Goal: Check status: Check status

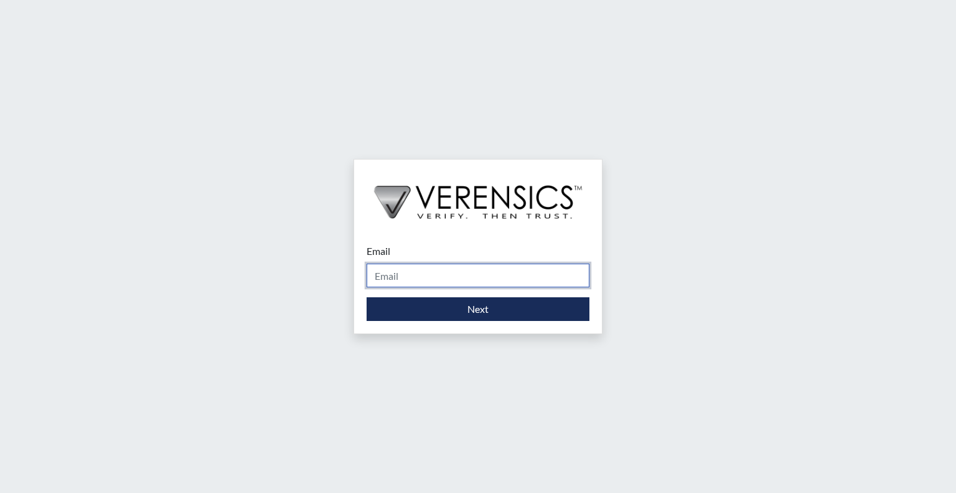
click at [472, 275] on input "Email" at bounding box center [478, 275] width 223 height 24
type input "[PERSON_NAME][EMAIL_ADDRESS][PERSON_NAME][DOMAIN_NAME]"
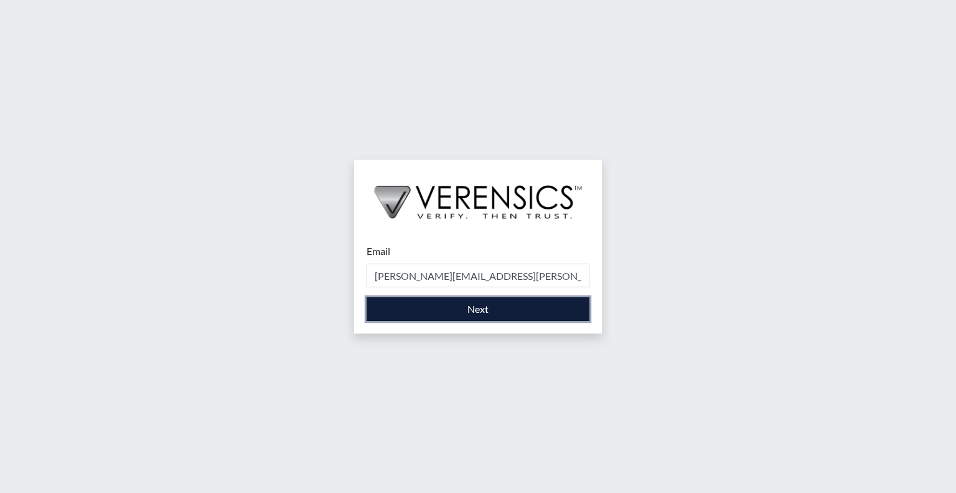
click at [491, 311] on button "Next" at bounding box center [478, 309] width 223 height 24
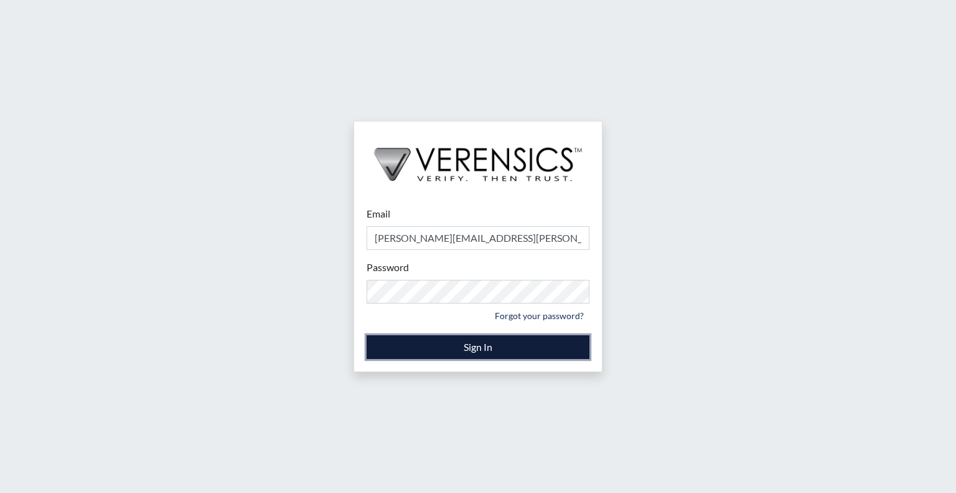
click at [481, 341] on button "Sign In" at bounding box center [478, 347] width 223 height 24
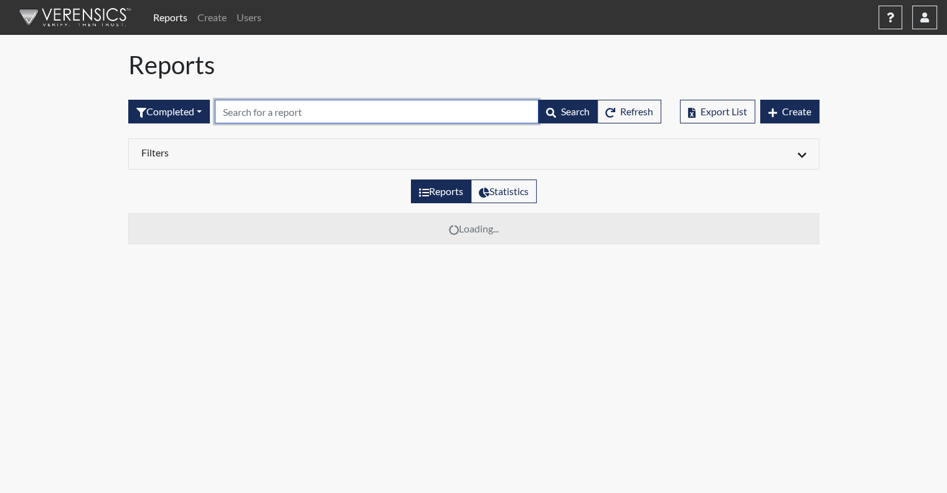
click at [252, 111] on input "text" at bounding box center [377, 112] width 324 height 24
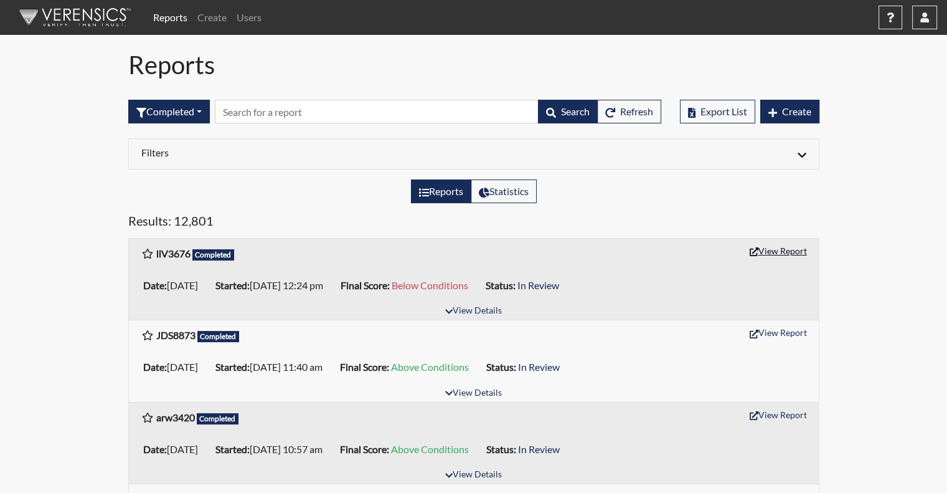
click at [784, 250] on button "View Report" at bounding box center [778, 250] width 68 height 19
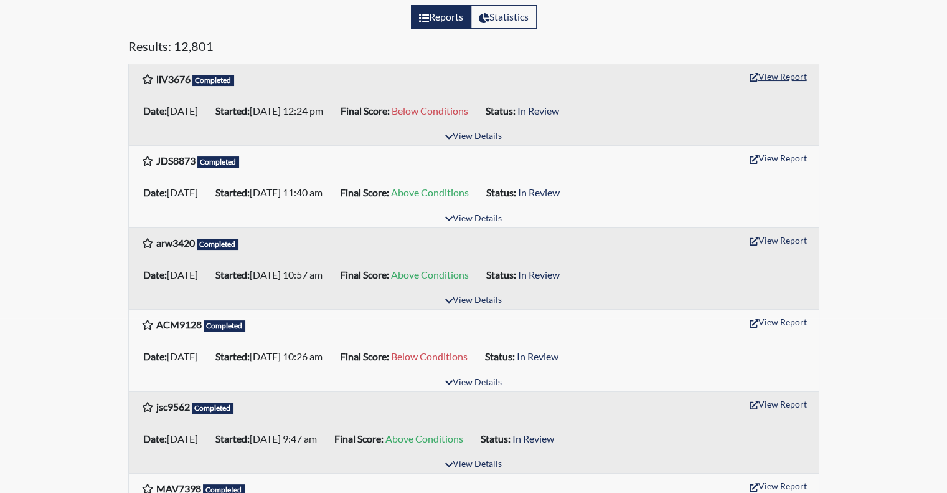
scroll to position [187, 0]
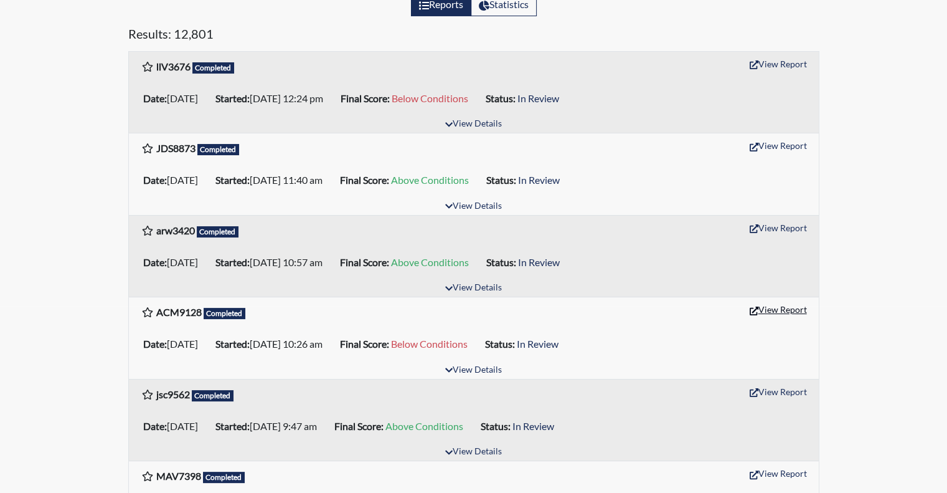
click at [770, 305] on button "View Report" at bounding box center [778, 308] width 68 height 19
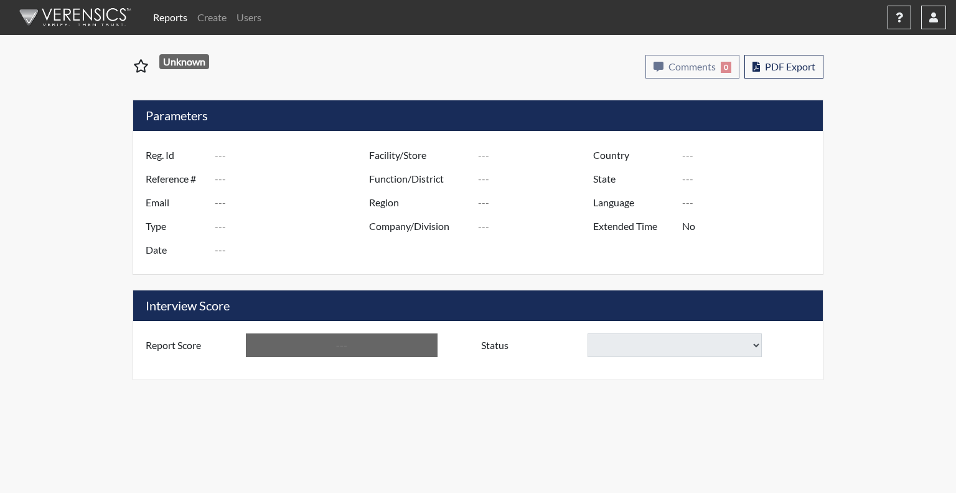
type input "llV3676"
type input "50853"
type input "---"
type input "Corrections Pre-Employment"
type input "[DATE]"
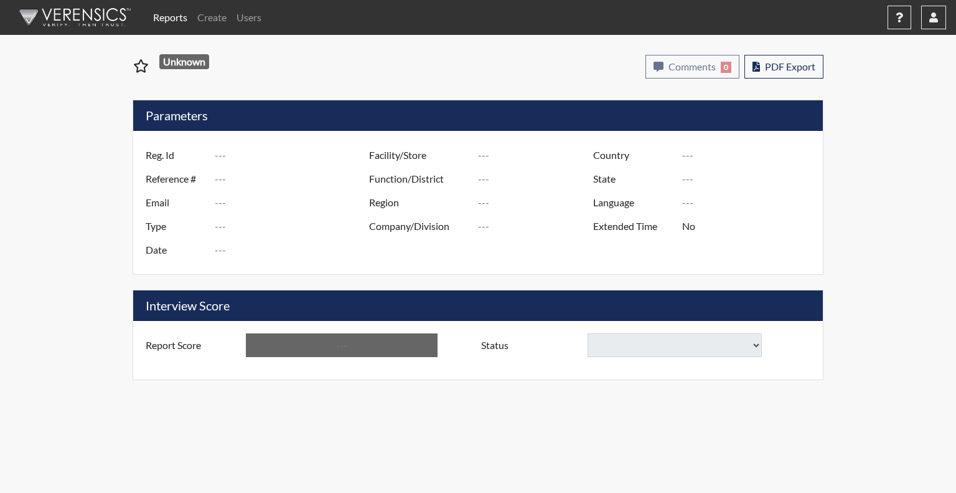
type input "GD&CP SMU*+"
type input "North Region"
type input "[GEOGRAPHIC_DATA]"
type input "[US_STATE]"
type input "English"
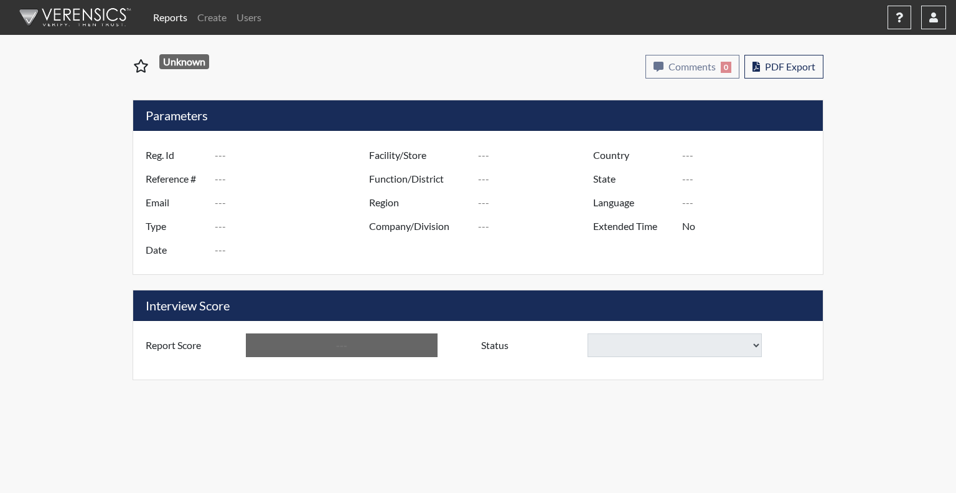
type input "Below Conditions"
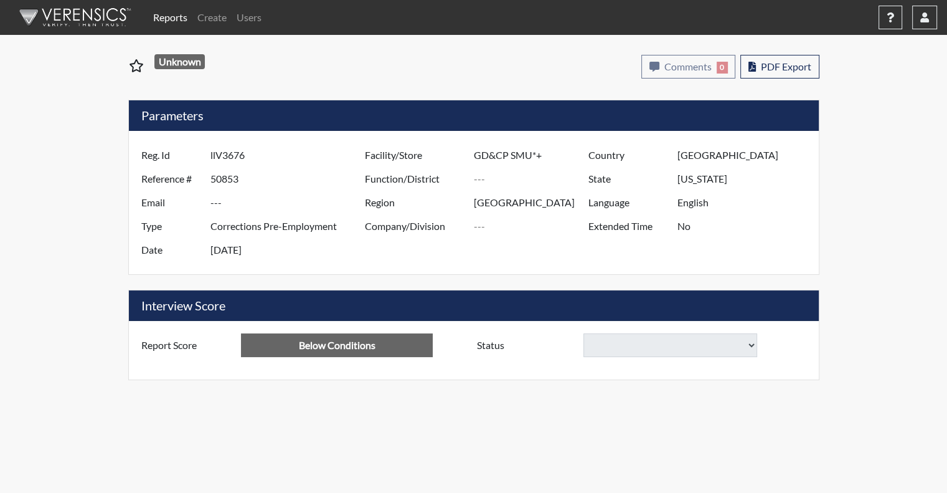
select select
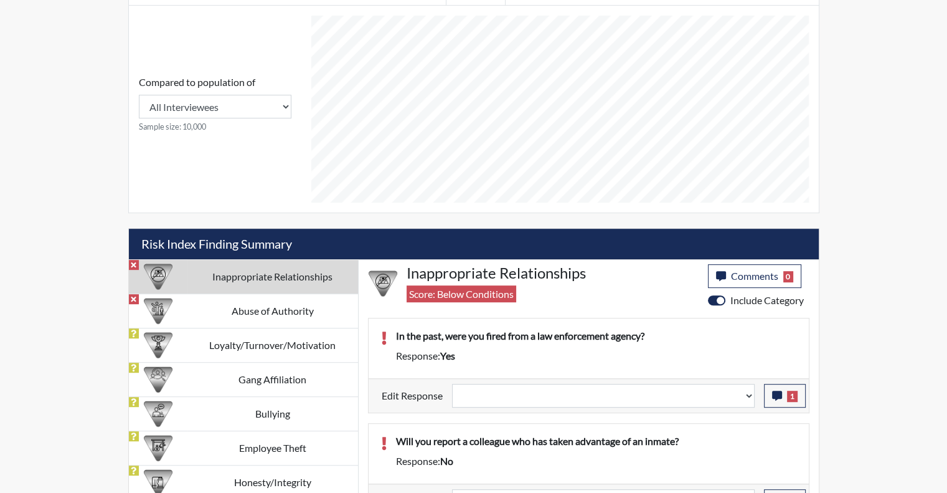
scroll to position [548, 0]
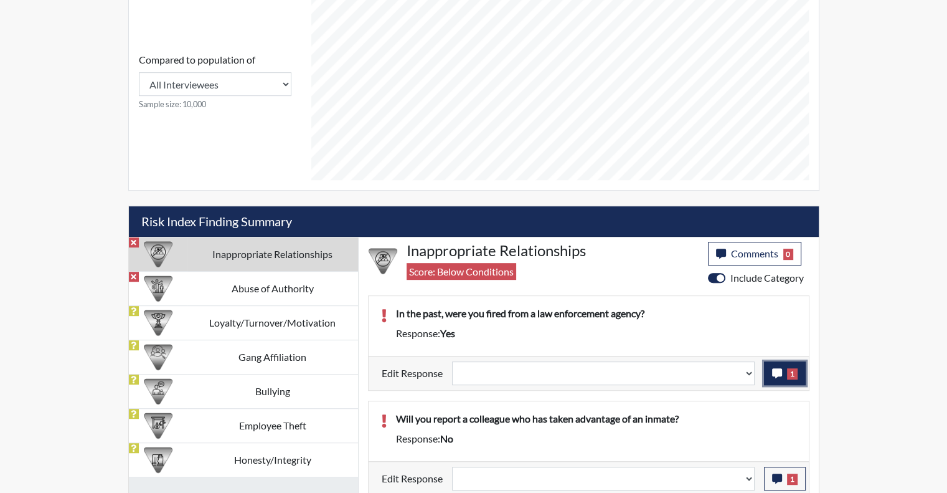
click at [783, 365] on button "1" at bounding box center [785, 373] width 42 height 24
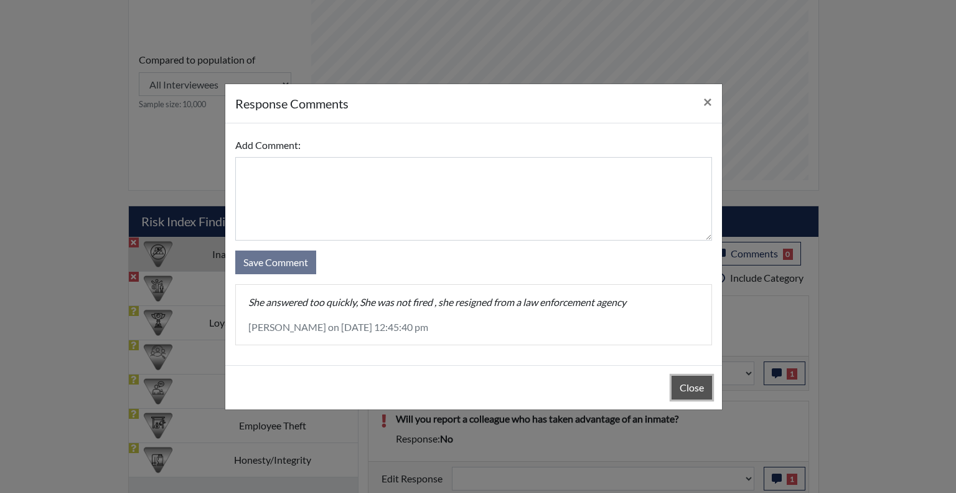
click at [688, 385] on button "Close" at bounding box center [692, 387] width 40 height 24
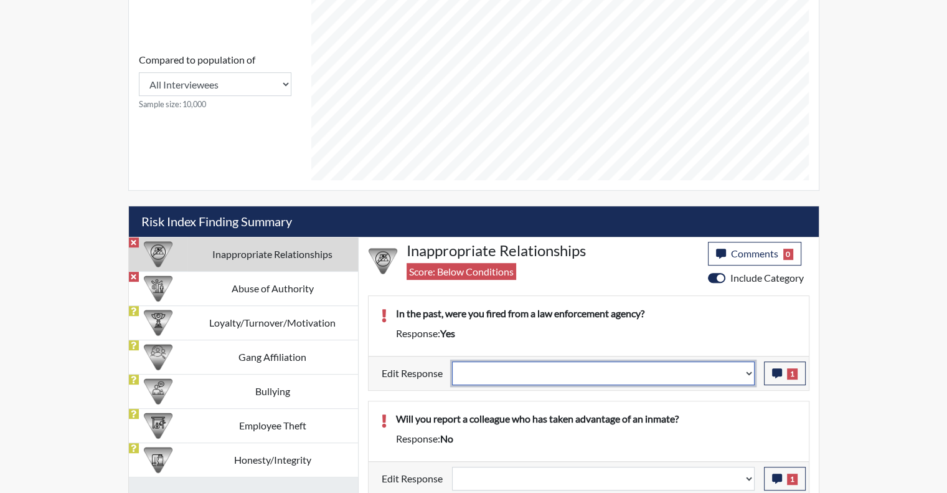
click at [747, 365] on select "Question is not relevant. Results will be updated. Reasonable explanation provi…" at bounding box center [603, 373] width 303 height 24
select select "reasonable-explanation-provided"
click at [452, 361] on select "Question is not relevant. Results will be updated. Reasonable explanation provi…" at bounding box center [603, 373] width 303 height 24
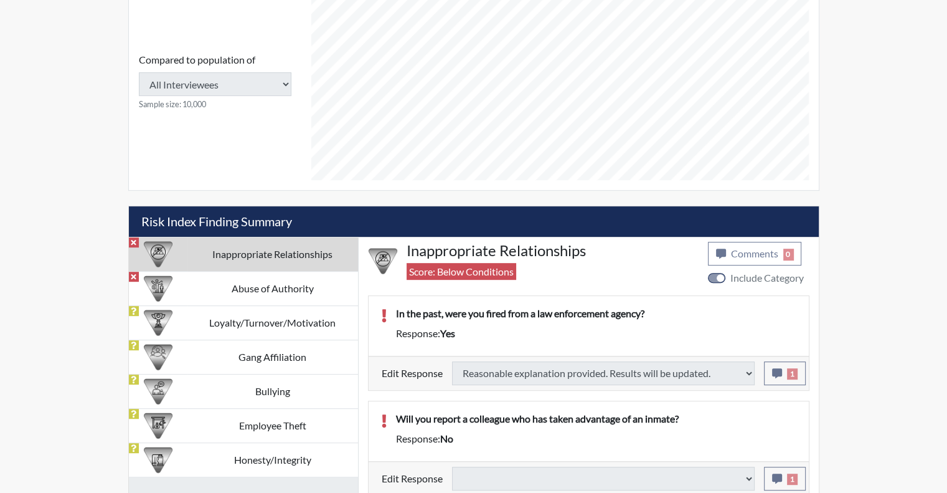
select select
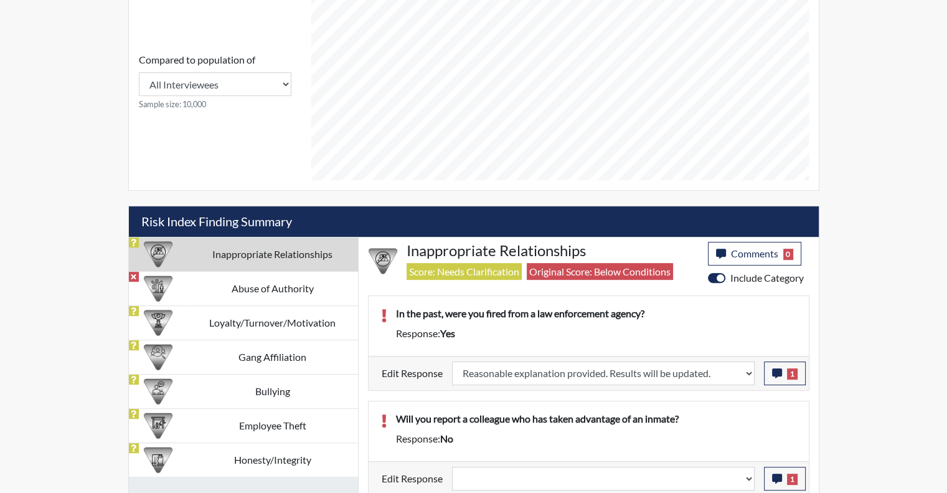
scroll to position [207, 517]
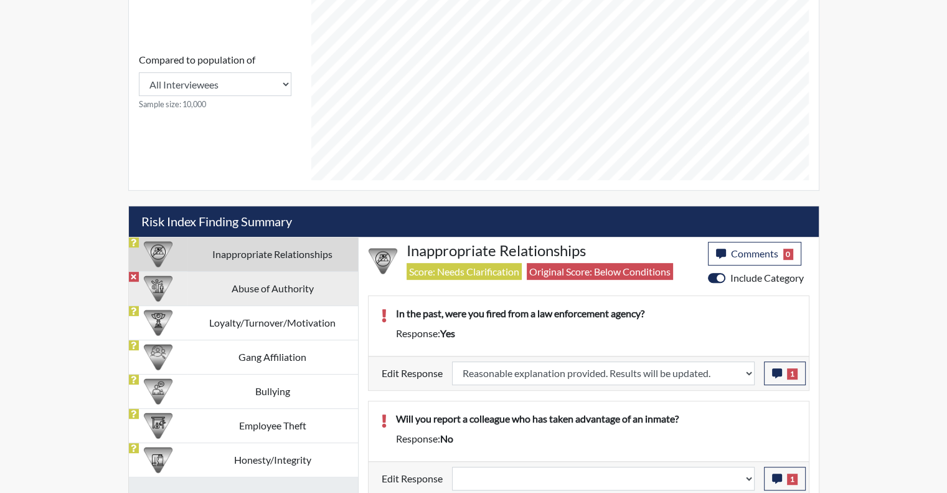
click at [291, 284] on td "Abuse of Authority" at bounding box center [272, 288] width 171 height 34
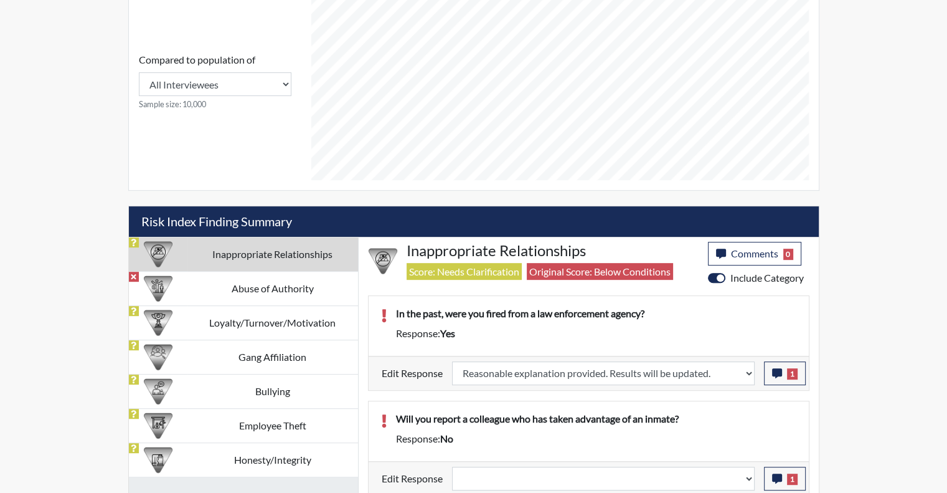
scroll to position [530, 0]
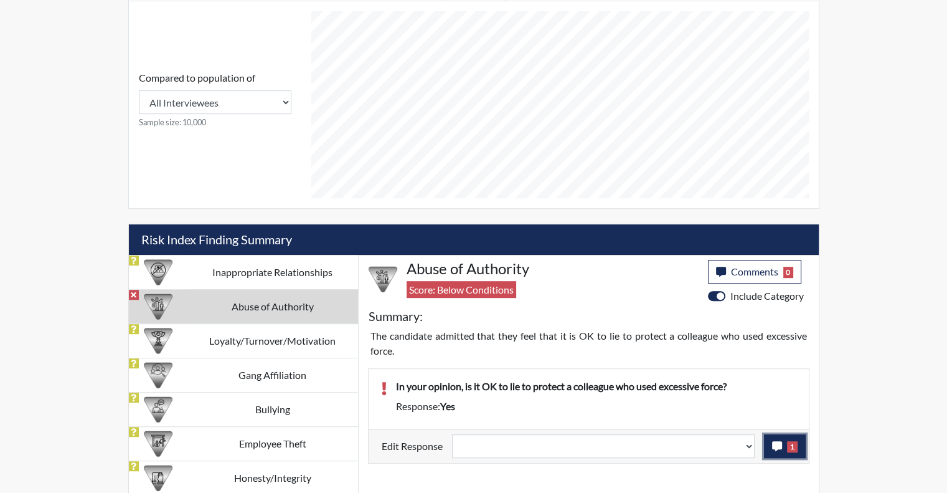
click at [790, 448] on span "1" at bounding box center [792, 446] width 11 height 11
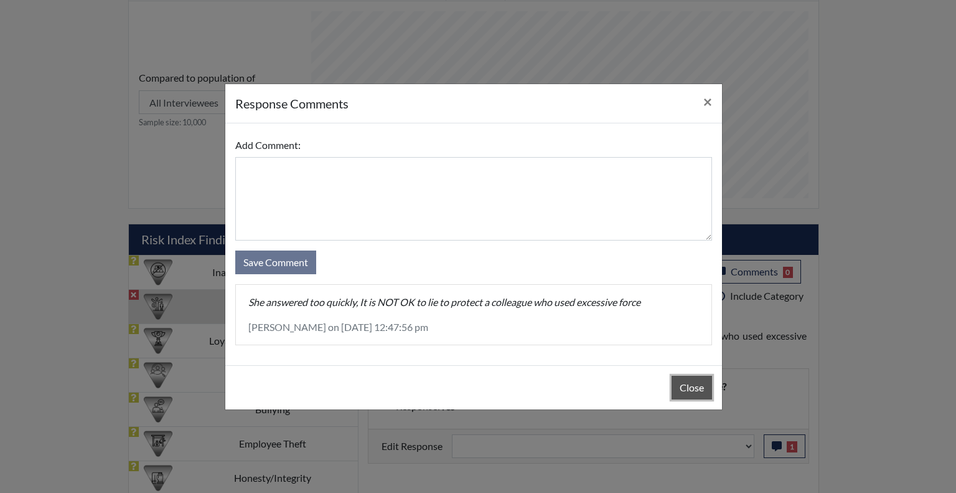
click at [691, 384] on button "Close" at bounding box center [692, 387] width 40 height 24
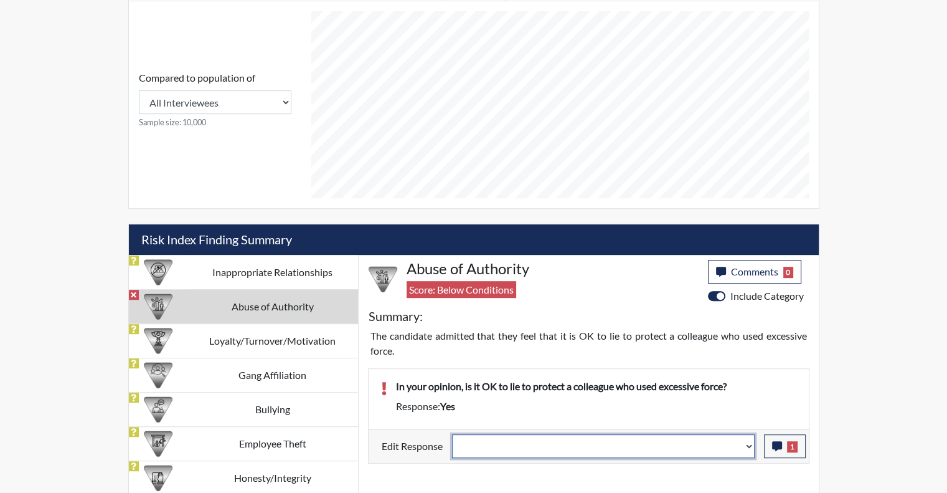
click at [748, 442] on select "Question is not relevant. Results will be updated. Reasonable explanation provi…" at bounding box center [603, 446] width 303 height 24
select select "reasonable-explanation-provided"
click at [452, 434] on select "Question is not relevant. Results will be updated. Reasonable explanation provi…" at bounding box center [603, 446] width 303 height 24
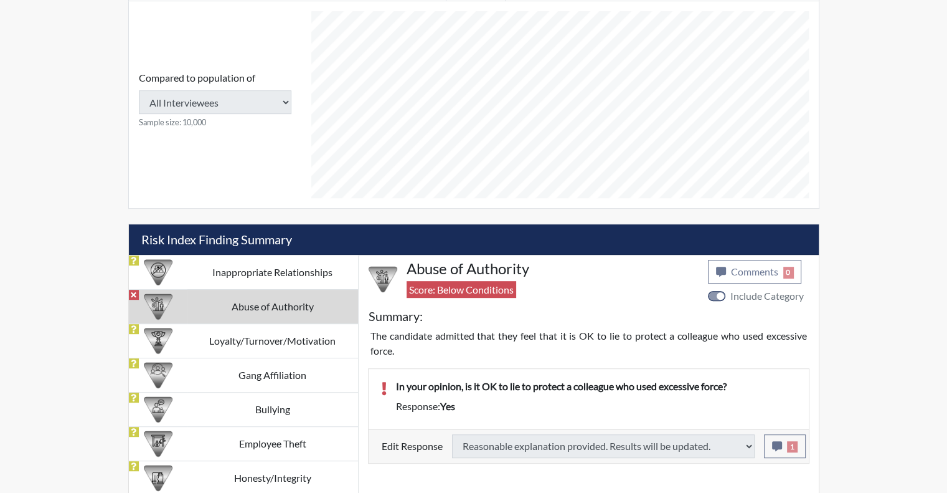
type input "Above Conditions"
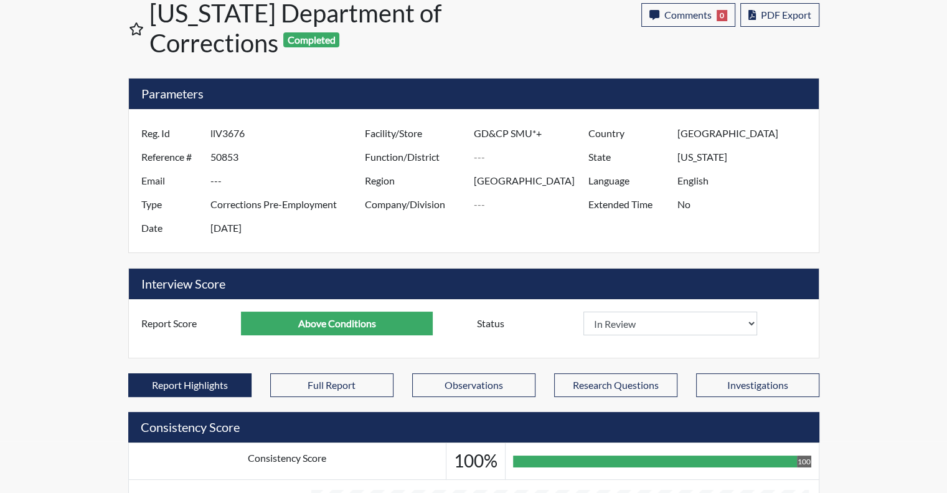
scroll to position [0, 0]
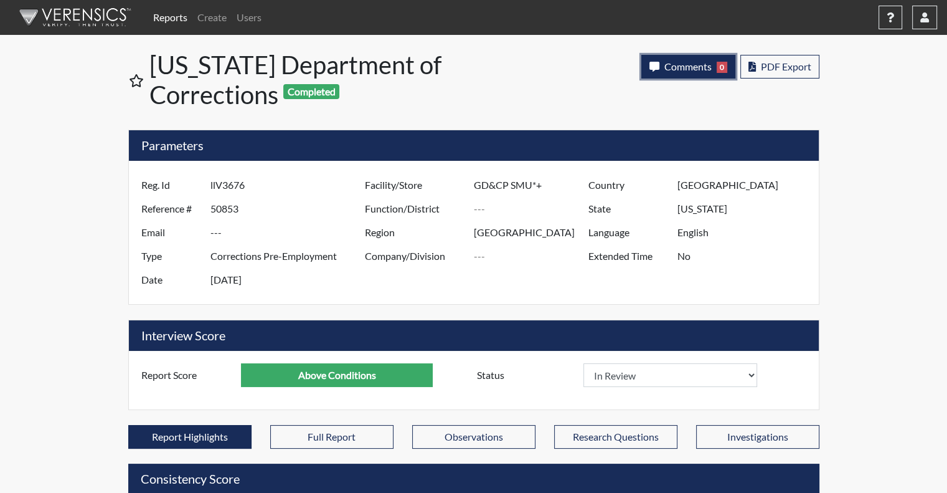
click at [667, 72] on span "Comments" at bounding box center [687, 66] width 47 height 12
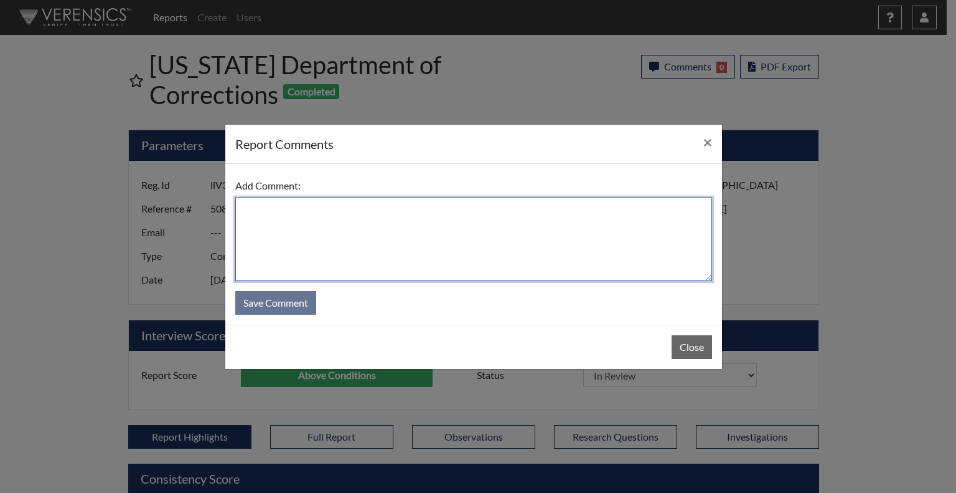
click at [595, 236] on textarea at bounding box center [473, 238] width 477 height 83
type textarea "SL [DATE]"
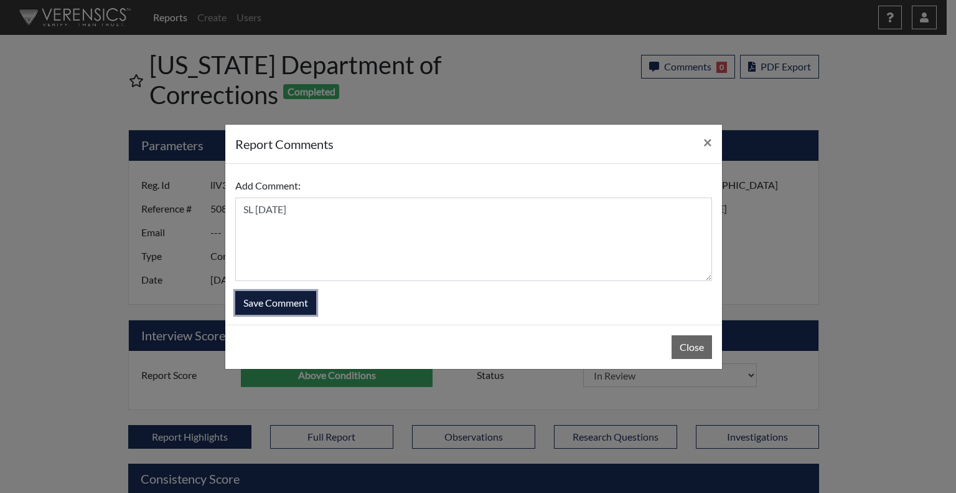
click at [294, 301] on button "Save Comment" at bounding box center [275, 303] width 81 height 24
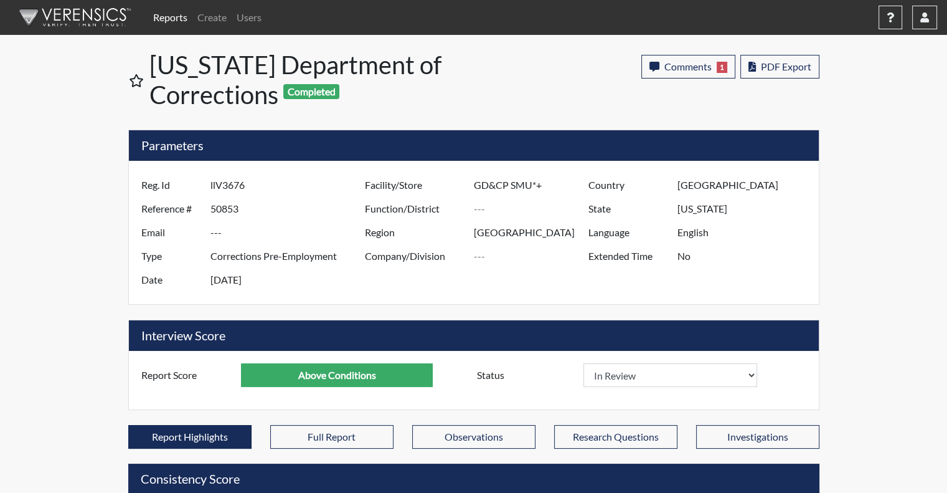
scroll to position [207, 517]
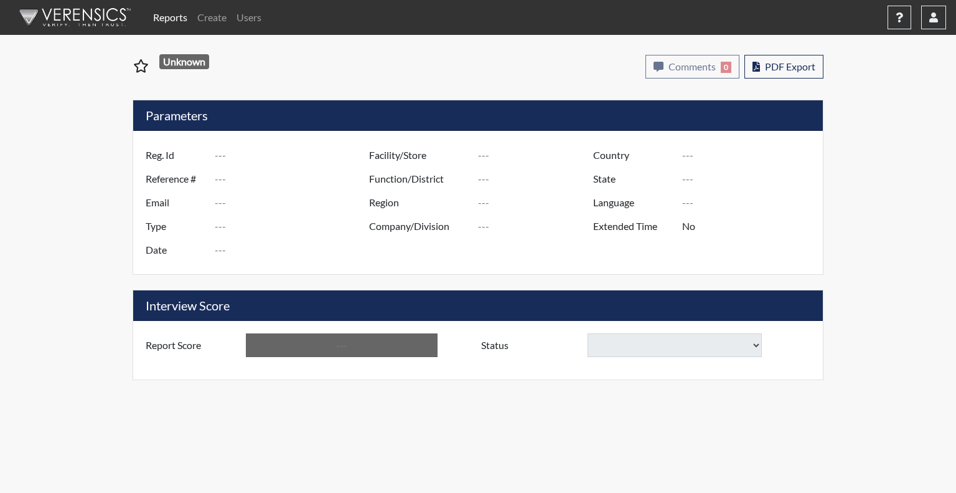
type input "ACM9128"
type input "50846"
type input "---"
type input "Corrections Pre-Employment"
type input "[DATE]"
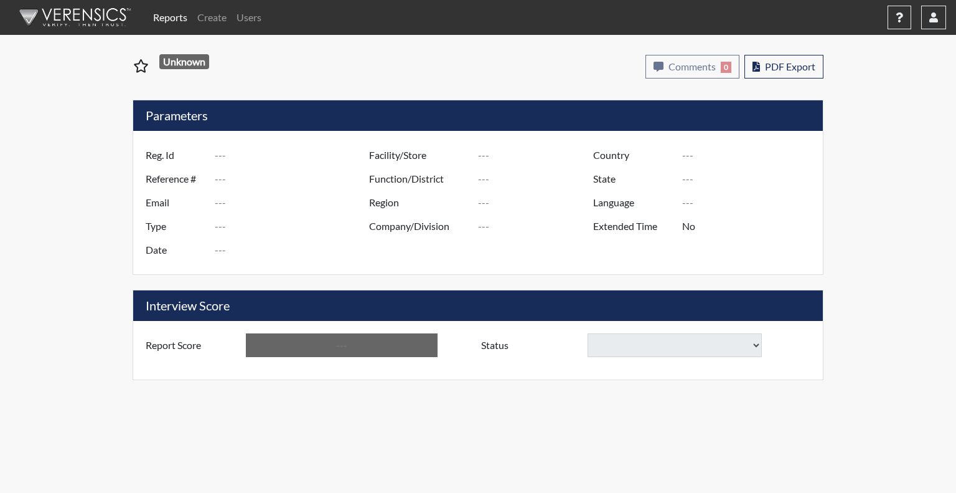
type input "[PERSON_NAME]"
type input "[GEOGRAPHIC_DATA]"
type input "[US_STATE]"
type input "English"
type input "Below Conditions"
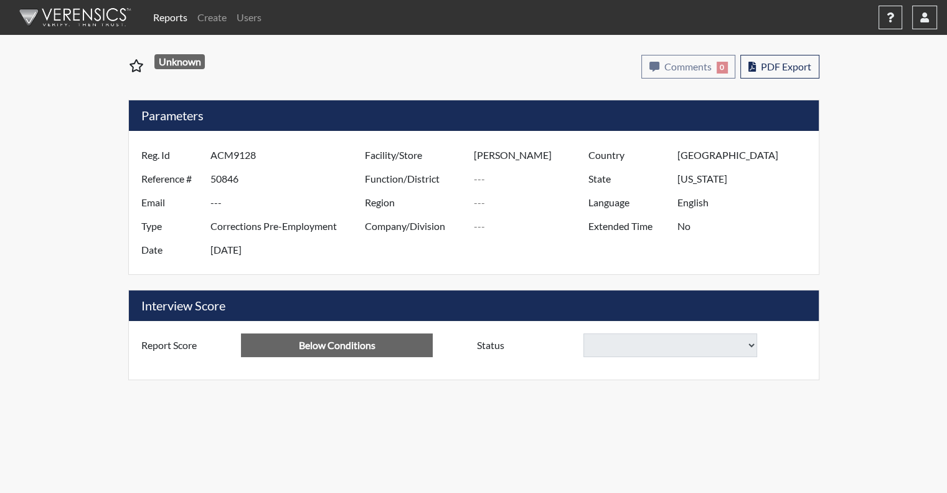
select select
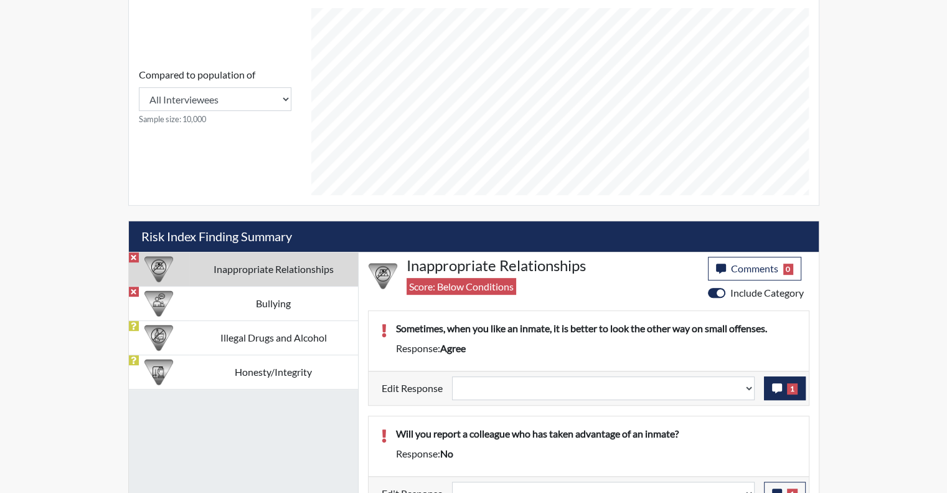
scroll to position [548, 0]
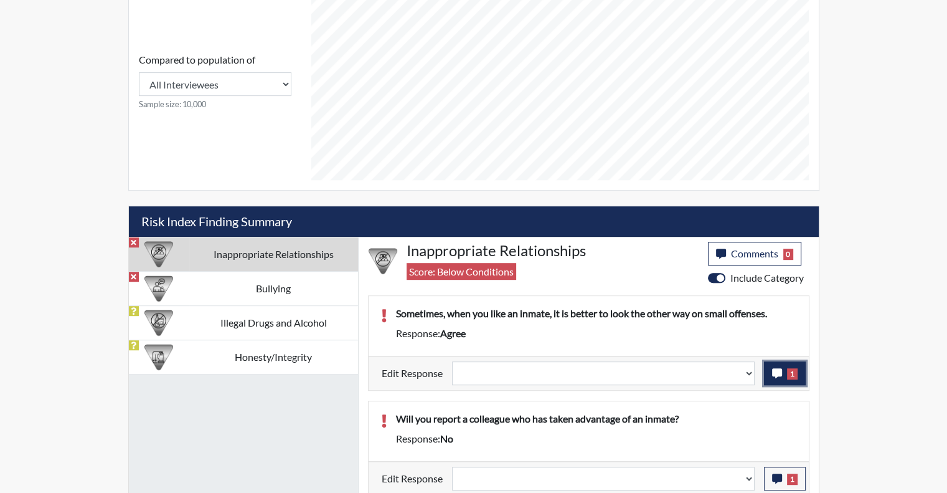
click at [781, 369] on icon "button" at bounding box center [777, 373] width 10 height 10
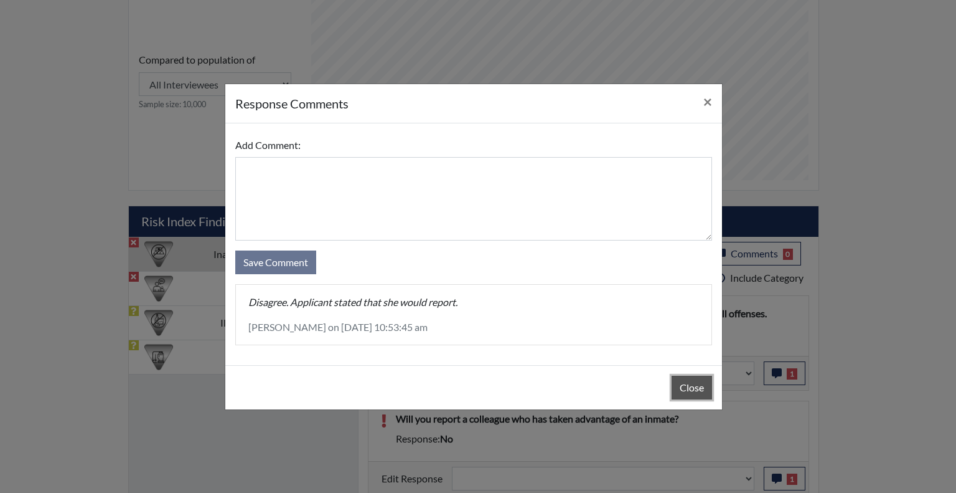
click at [698, 385] on button "Close" at bounding box center [692, 387] width 40 height 24
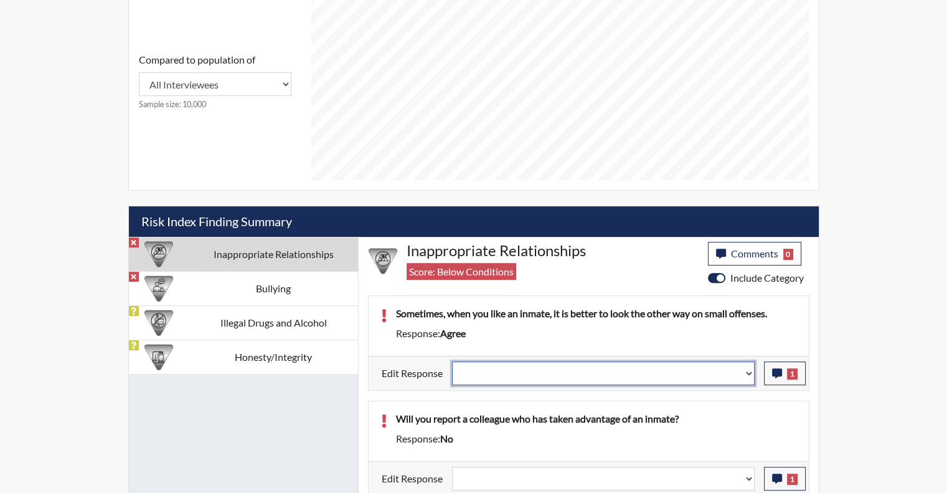
click at [747, 368] on select "Question is not relevant. Results will be updated. Reasonable explanation provi…" at bounding box center [603, 373] width 303 height 24
select select "reasonable-explanation-provided"
click at [452, 361] on select "Question is not relevant. Results will be updated. Reasonable explanation provi…" at bounding box center [603, 373] width 303 height 24
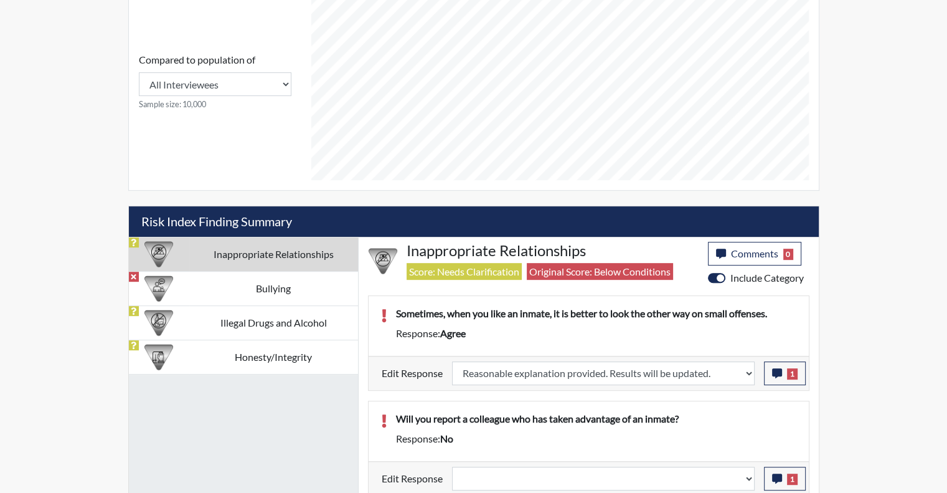
scroll to position [207, 517]
click at [775, 473] on icon "button" at bounding box center [777, 478] width 10 height 10
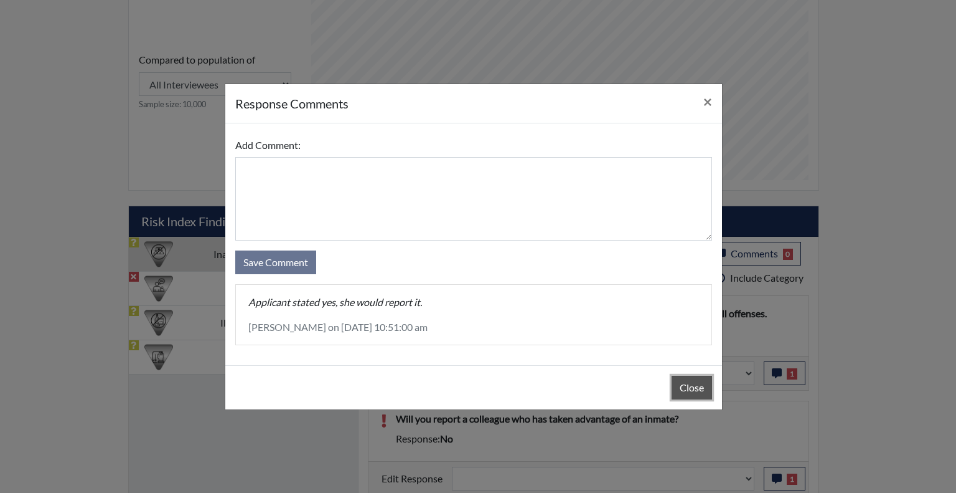
click at [691, 389] on button "Close" at bounding box center [692, 387] width 40 height 24
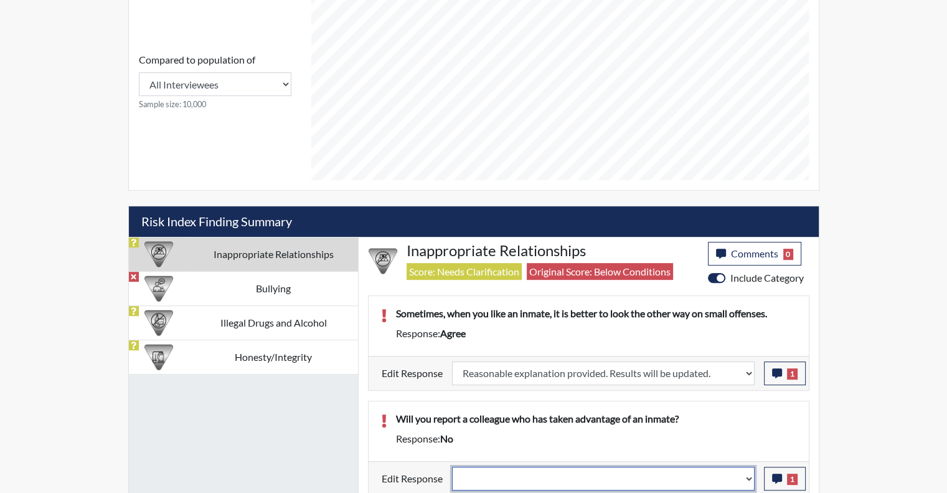
click at [750, 473] on select "Question is not relevant. Results will be updated. Reasonable explanation provi…" at bounding box center [603, 478] width 303 height 24
select select "reasonable-explanation-provided"
click at [452, 466] on select "Question is not relevant. Results will be updated. Reasonable explanation provi…" at bounding box center [603, 478] width 303 height 24
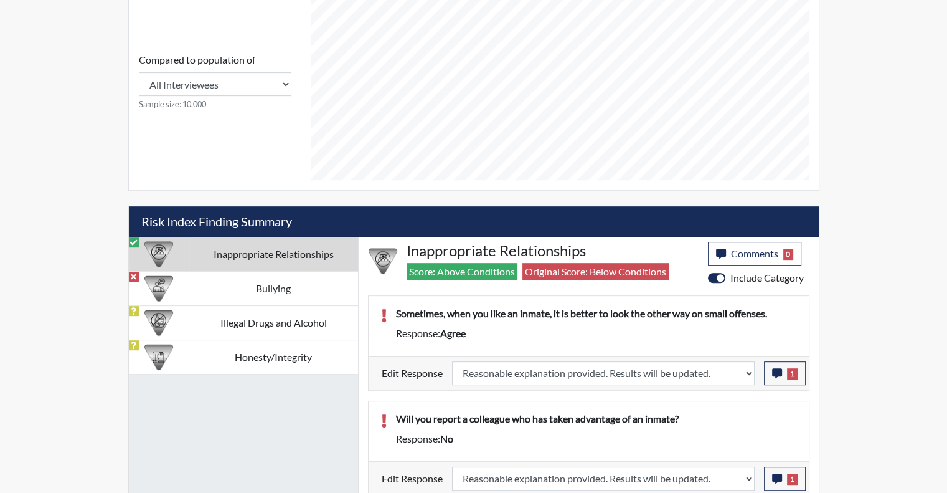
click at [276, 295] on td "Bullying" at bounding box center [273, 288] width 169 height 34
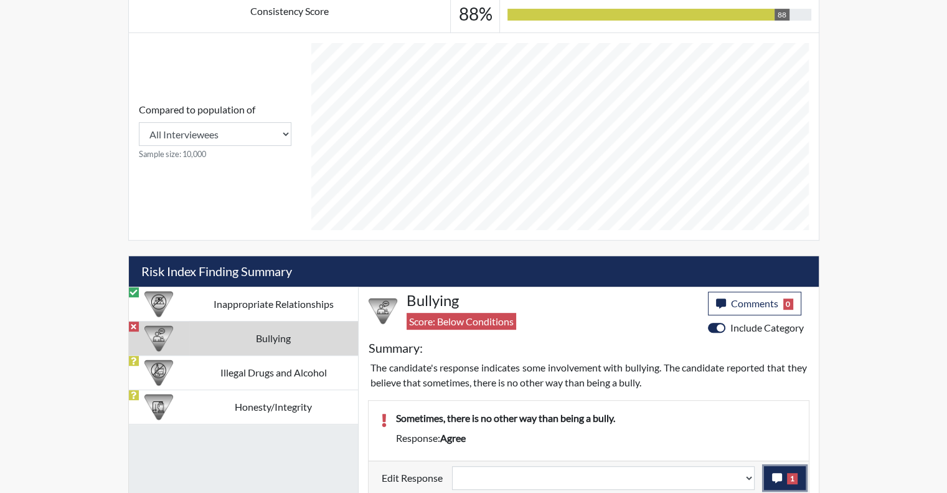
click at [776, 476] on icon "button" at bounding box center [777, 478] width 10 height 10
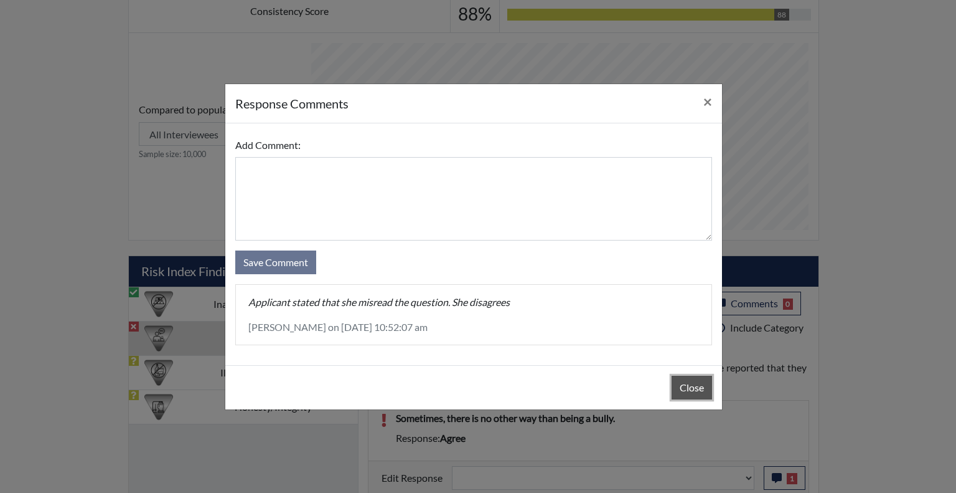
click at [695, 391] on button "Close" at bounding box center [692, 387] width 40 height 24
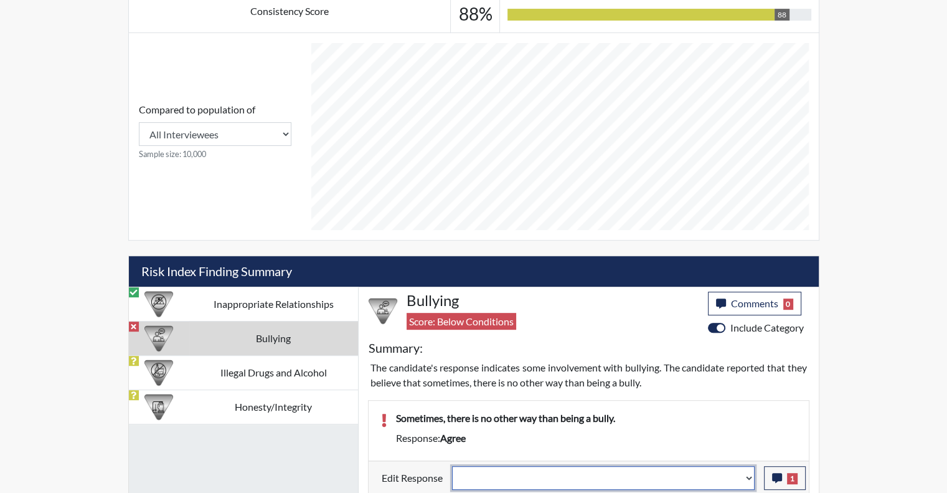
click at [752, 472] on select "Question is not relevant. Results will be updated. Reasonable explanation provi…" at bounding box center [603, 478] width 303 height 24
select select "reasonable-explanation-provided"
click at [452, 466] on select "Question is not relevant. Results will be updated. Reasonable explanation provi…" at bounding box center [603, 478] width 303 height 24
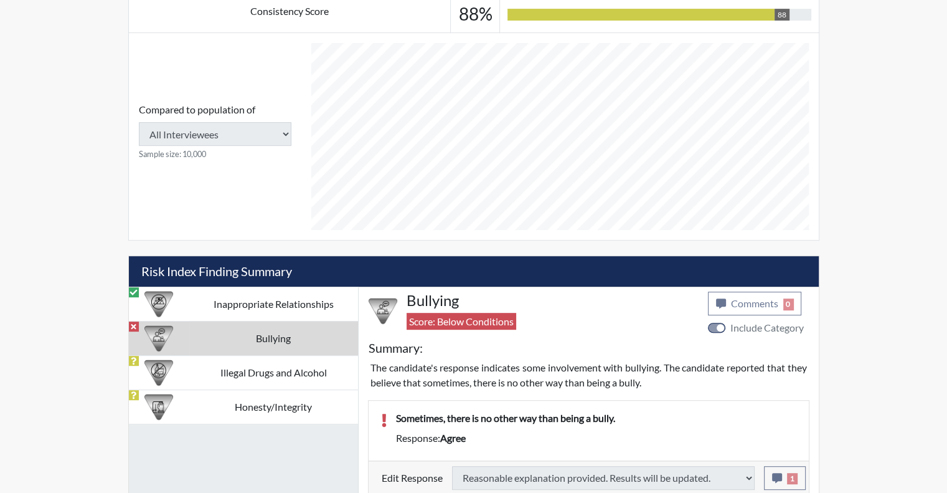
type input "Above Conditions"
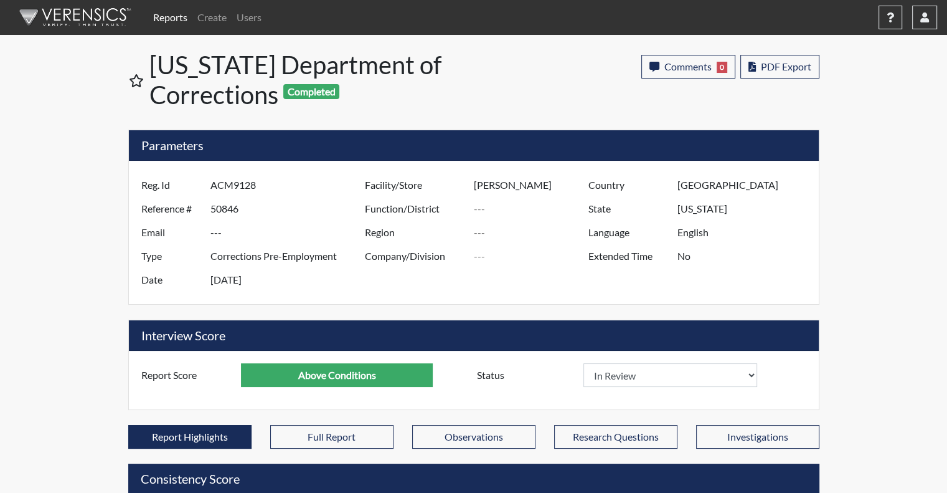
scroll to position [0, 0]
click at [685, 69] on span "Comments" at bounding box center [687, 66] width 47 height 12
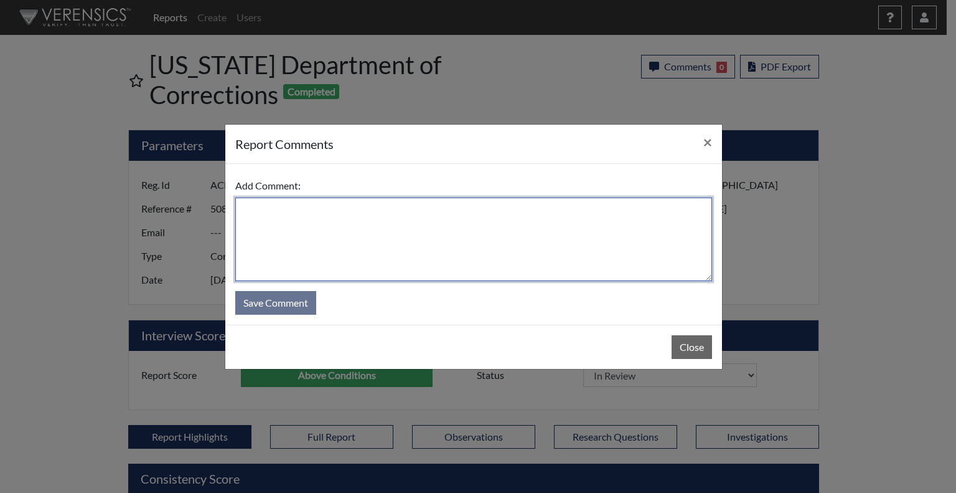
click at [565, 210] on textarea at bounding box center [473, 238] width 477 height 83
type textarea "SL [DATE]"
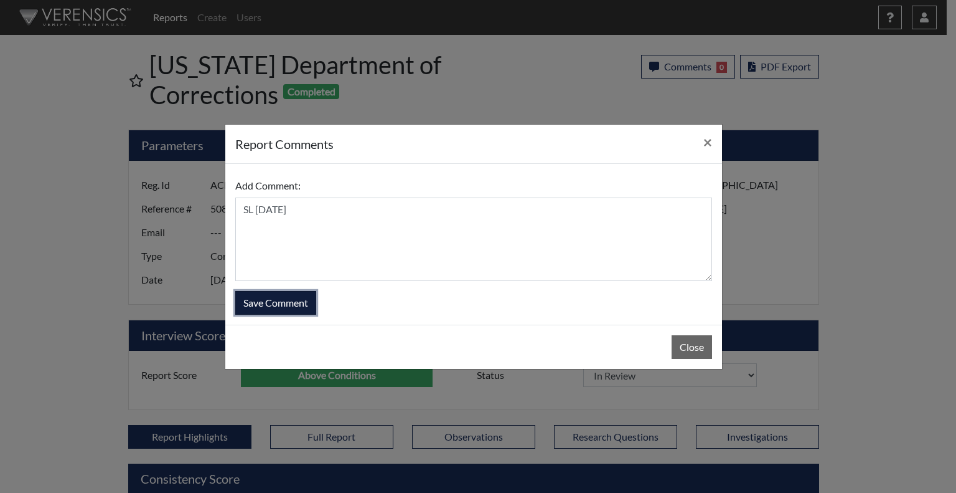
click at [286, 303] on button "Save Comment" at bounding box center [275, 303] width 81 height 24
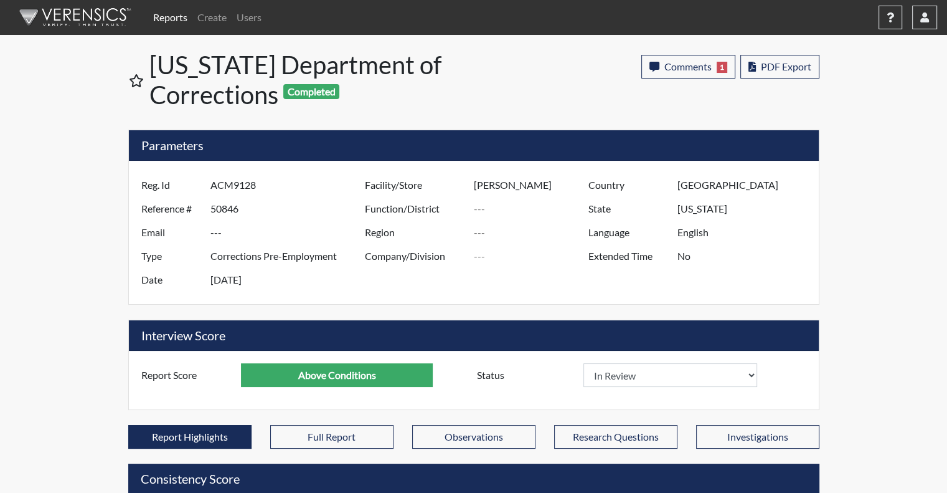
scroll to position [207, 517]
